Goal: Task Accomplishment & Management: Complete application form

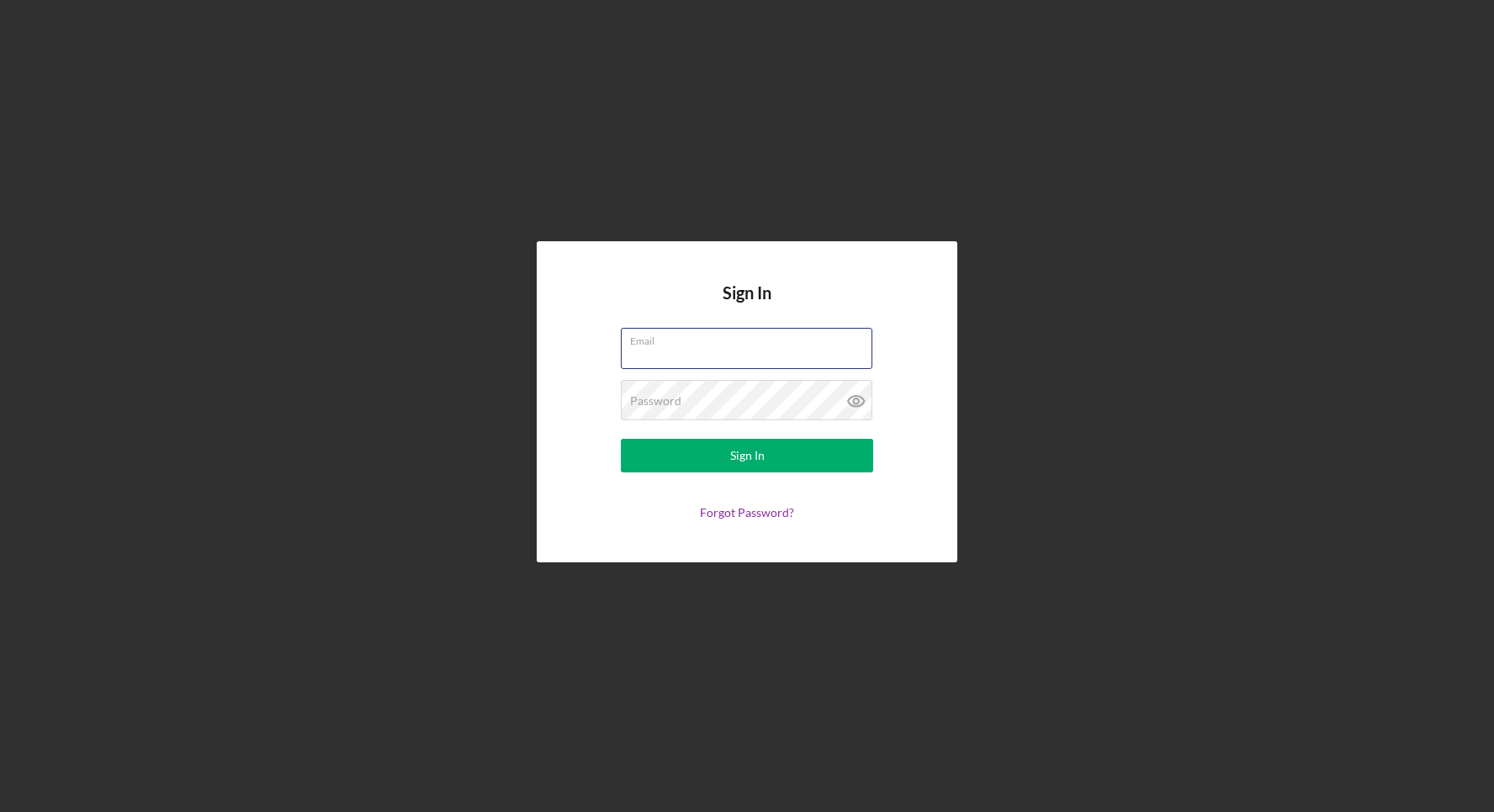
type input "[EMAIL_ADDRESS][DOMAIN_NAME]"
click at [785, 454] on button "Sign In" at bounding box center [747, 456] width 252 height 34
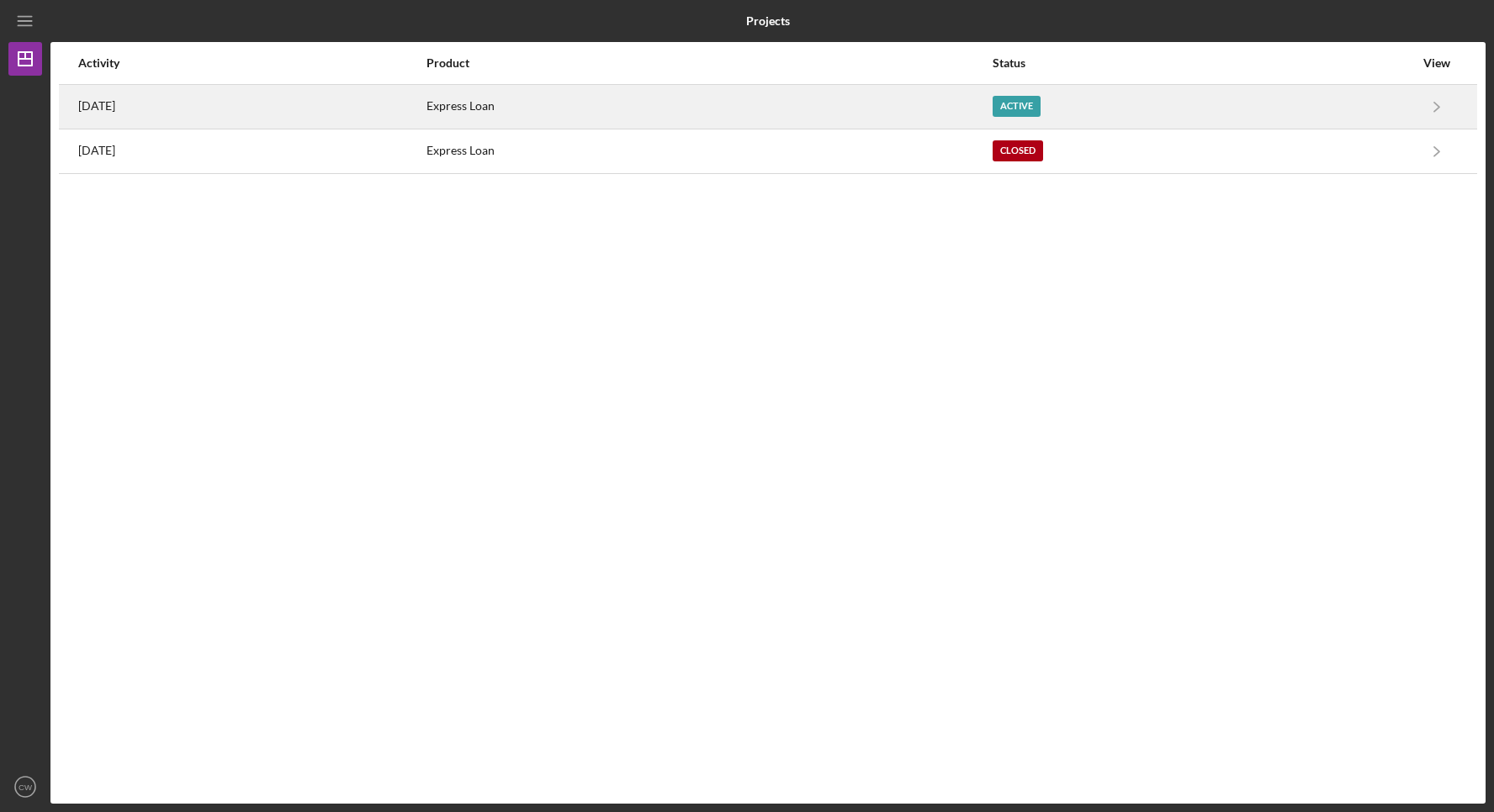
click at [921, 106] on div "Express Loan" at bounding box center [709, 106] width 565 height 42
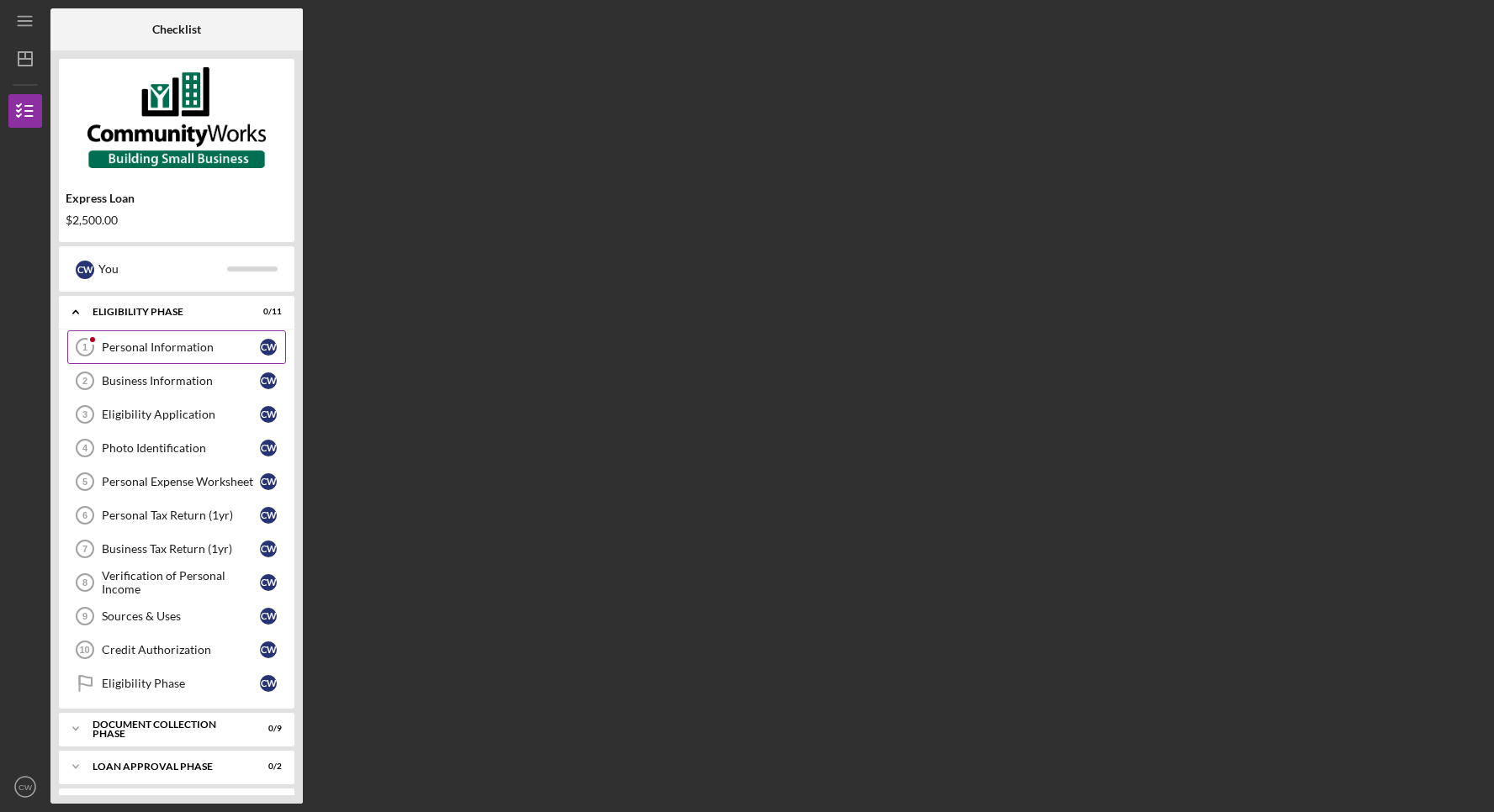
click at [181, 349] on div "Personal Information" at bounding box center [180, 348] width 158 height 14
